Goal: Check status: Check status

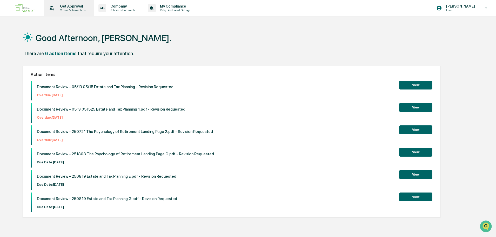
click at [84, 8] on p "Get Approval" at bounding box center [72, 6] width 32 height 4
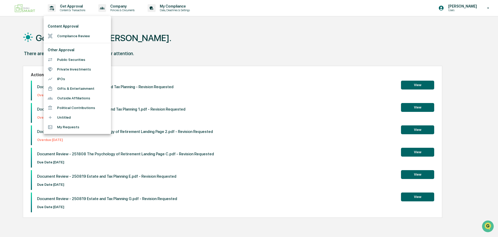
click at [79, 35] on li "Compliance Review" at bounding box center [78, 36] width 68 height 10
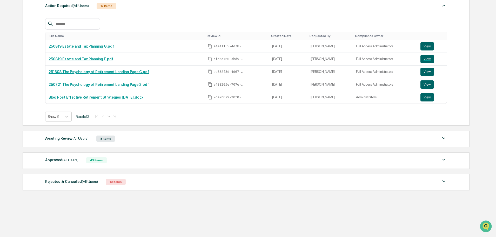
scroll to position [83, 0]
click at [140, 136] on div "Awaiting Review (All Users) 8 Items" at bounding box center [246, 137] width 402 height 7
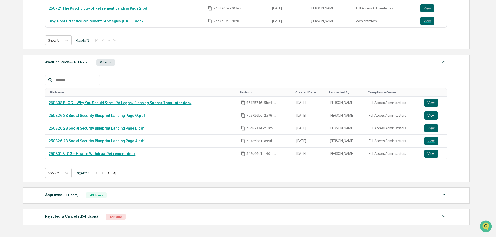
scroll to position [161, 0]
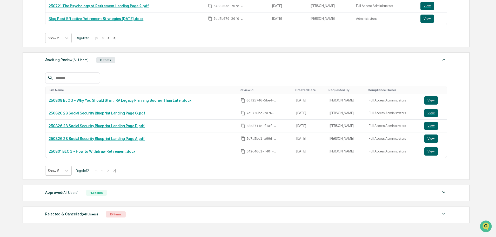
click at [118, 170] on button ">|" at bounding box center [115, 170] width 6 height 4
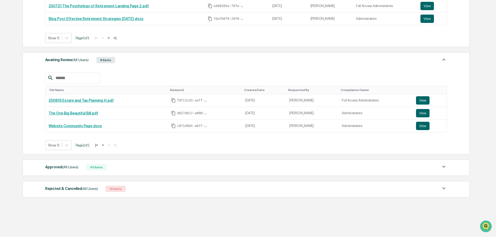
click at [99, 144] on button "|<" at bounding box center [96, 145] width 6 height 4
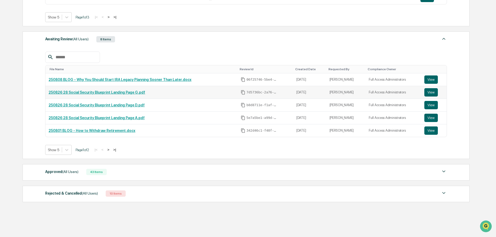
scroll to position [194, 0]
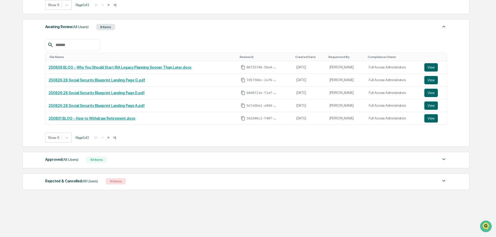
click at [120, 159] on div "Approved (All Users) 43 Items" at bounding box center [246, 159] width 402 height 7
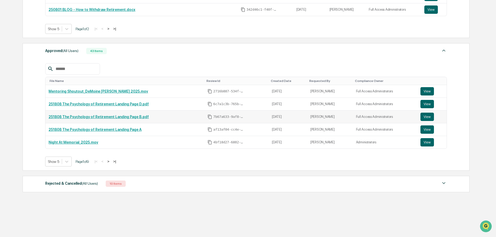
scroll to position [305, 0]
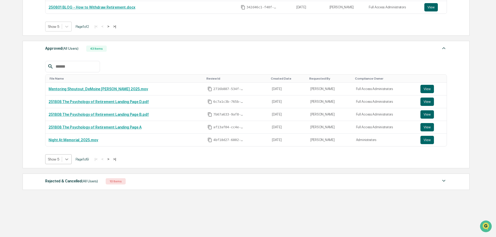
click at [69, 156] on icon at bounding box center [66, 158] width 5 height 5
click at [64, 207] on div "Show 100" at bounding box center [58, 204] width 27 height 8
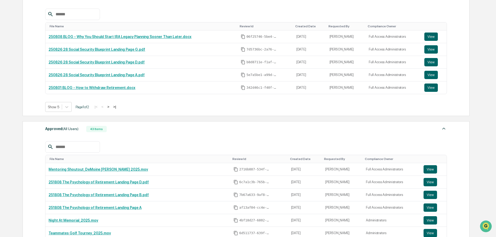
scroll to position [217, 0]
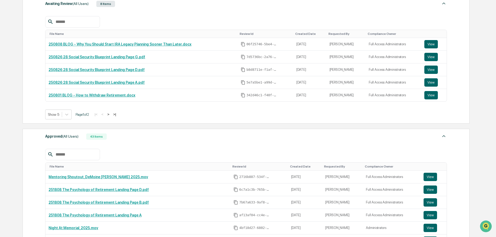
click at [111, 113] on button ">" at bounding box center [108, 114] width 5 height 4
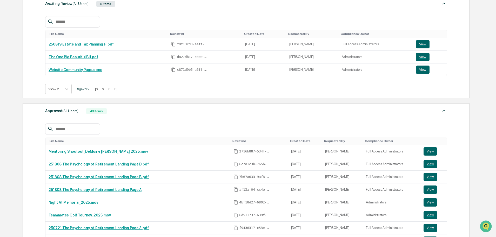
click at [99, 89] on button "|<" at bounding box center [96, 88] width 6 height 4
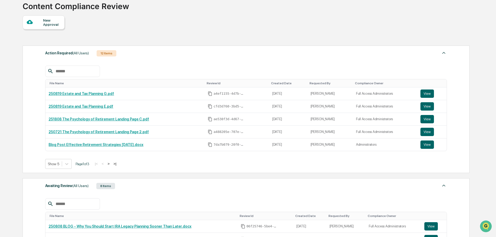
scroll to position [0, 0]
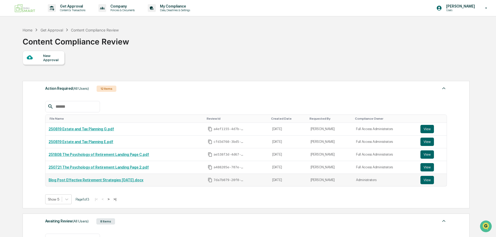
click at [92, 179] on link "Blog Post Effective Retirement Strategies [DATE].docx" at bounding box center [96, 180] width 95 height 4
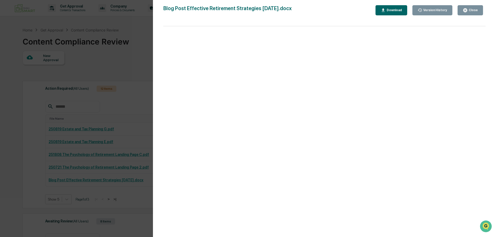
click at [105, 112] on div "Version History [DATE] 07:35 PM [PERSON_NAME] Blog Post Effective Retirement St…" at bounding box center [248, 118] width 496 height 237
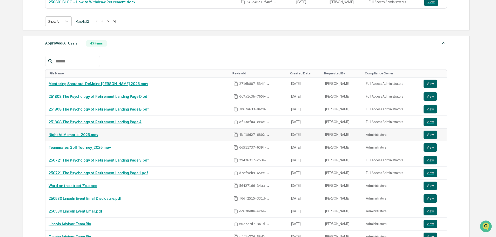
scroll to position [312, 0]
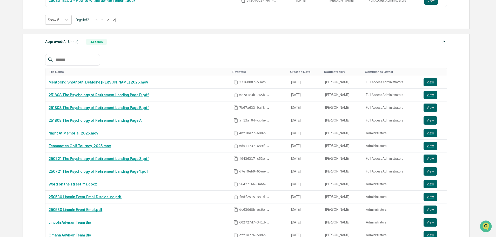
click at [444, 42] on img at bounding box center [444, 41] width 6 height 6
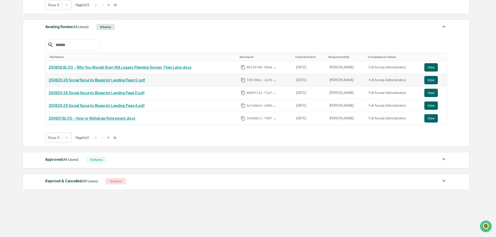
scroll to position [194, 0]
click at [66, 179] on div "Rejected & Cancelled (All Users)" at bounding box center [71, 180] width 53 height 7
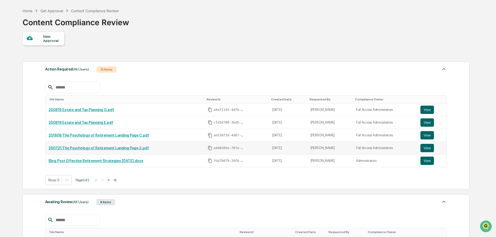
scroll to position [0, 0]
